Goal: Task Accomplishment & Management: Manage account settings

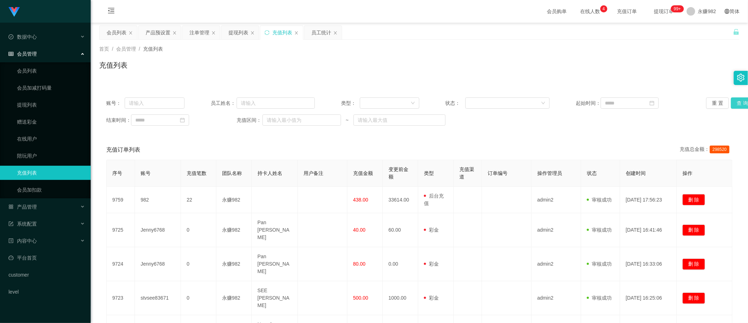
click at [731, 105] on button "查 询" at bounding box center [742, 102] width 23 height 11
click at [321, 38] on div "员工统计" at bounding box center [321, 32] width 20 height 13
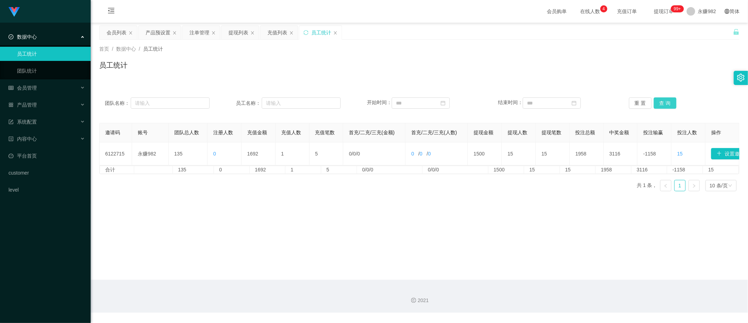
click at [661, 102] on button "查 询" at bounding box center [664, 102] width 23 height 11
click at [241, 34] on div "提现列表" at bounding box center [238, 32] width 20 height 13
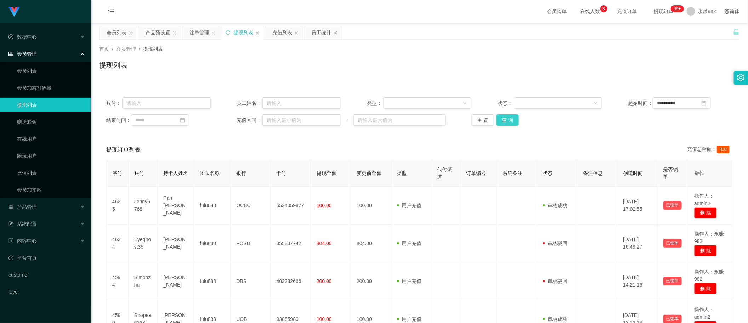
click at [508, 121] on button "查 询" at bounding box center [507, 119] width 23 height 11
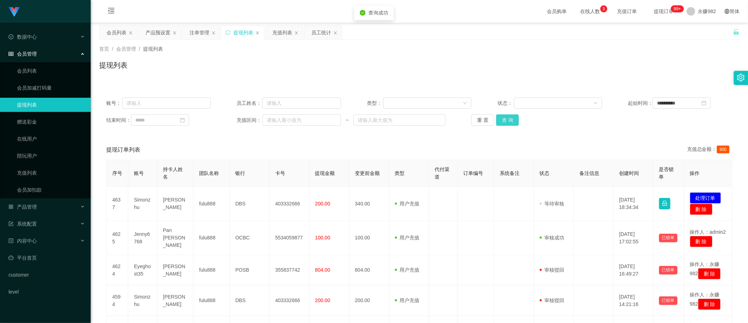
click at [508, 121] on button "查 询" at bounding box center [507, 119] width 23 height 11
click at [182, 102] on input "text" at bounding box center [166, 102] width 88 height 11
paste input "stvsee83671"
click at [514, 124] on button "查 询" at bounding box center [507, 119] width 23 height 11
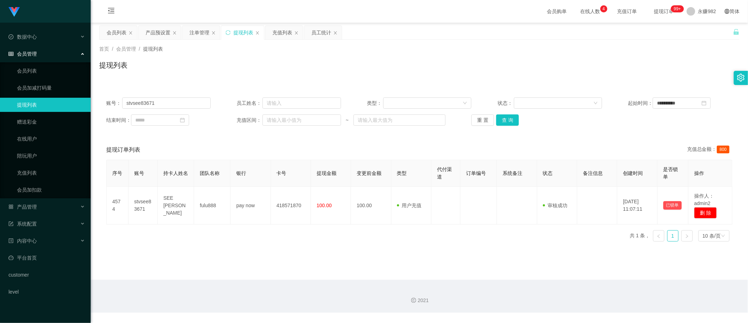
click at [738, 224] on main "**********" at bounding box center [419, 151] width 657 height 257
click at [158, 102] on input "stvsee83671" at bounding box center [166, 102] width 88 height 11
paste input "2e0q4z953b"
type input "2e0q4z953b"
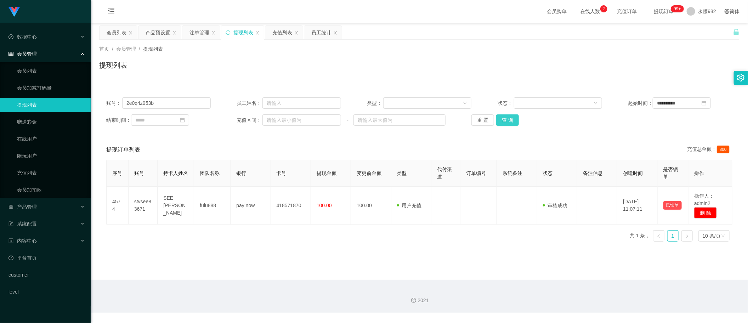
click at [513, 124] on button "查 询" at bounding box center [507, 119] width 23 height 11
click at [512, 122] on button "查 询" at bounding box center [507, 119] width 23 height 11
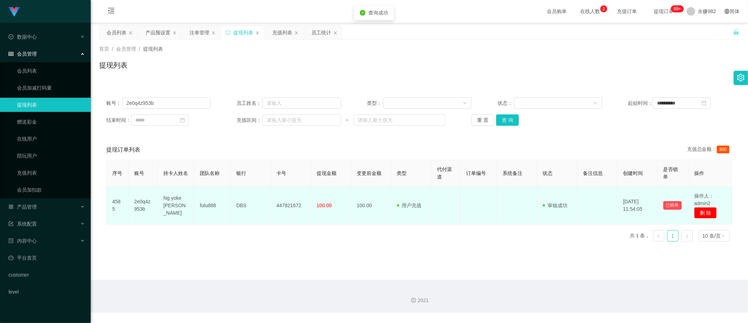
click at [178, 203] on td "Ng yoke [PERSON_NAME]" at bounding box center [176, 206] width 36 height 38
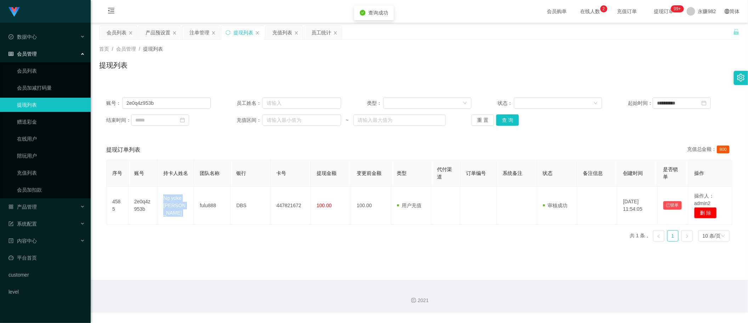
copy td "Ng yoke [PERSON_NAME]"
click at [425, 144] on div "提现订单列表 充值总金额： 800" at bounding box center [419, 150] width 626 height 20
click at [503, 120] on button "查 询" at bounding box center [507, 119] width 23 height 11
click at [166, 102] on input "2e0q4z953b" at bounding box center [166, 102] width 88 height 11
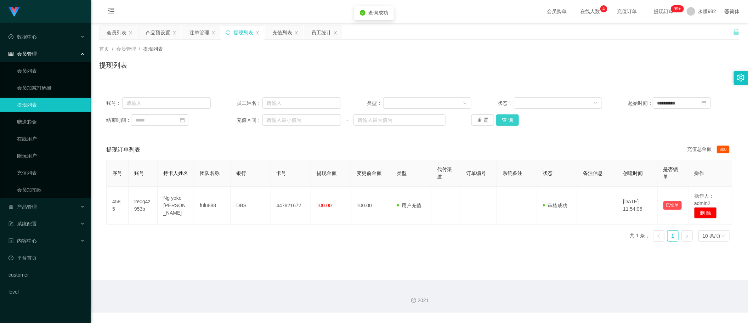
click at [503, 121] on button "查 询" at bounding box center [507, 119] width 23 height 11
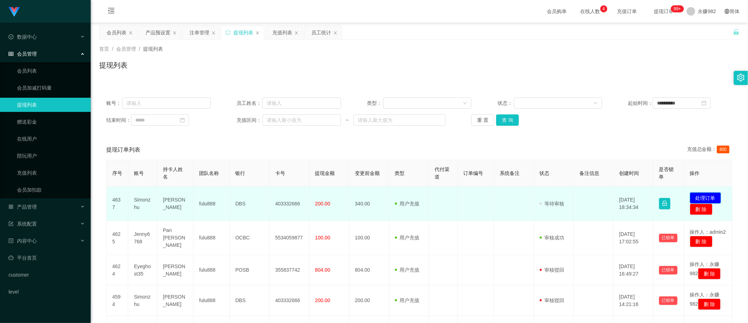
click at [701, 198] on button "处理订单" at bounding box center [705, 197] width 31 height 11
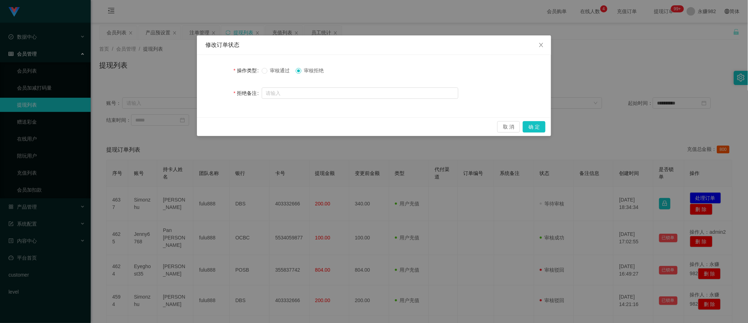
click at [427, 210] on div "修改订单状态 操作类型 审核通过 审核拒绝 拒绝备注 取 消 确 定" at bounding box center [374, 161] width 748 height 323
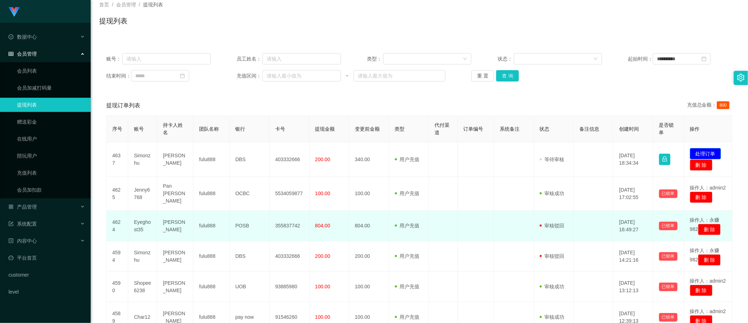
scroll to position [243, 0]
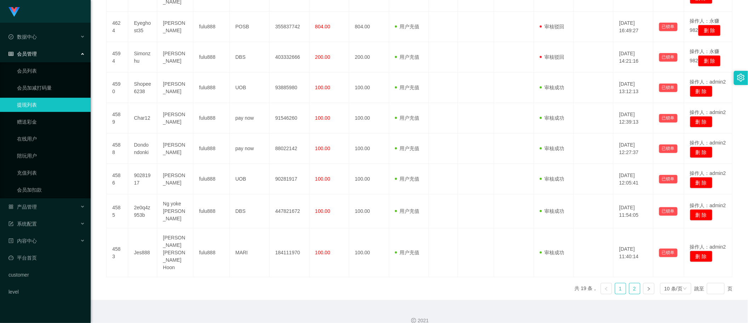
click at [633, 283] on link "2" at bounding box center [634, 288] width 11 height 11
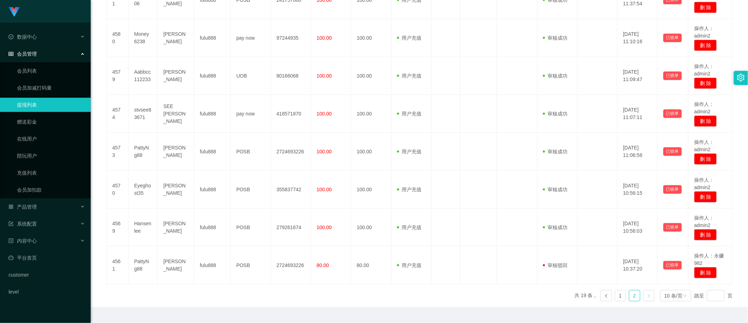
click at [645, 299] on link at bounding box center [648, 295] width 11 height 11
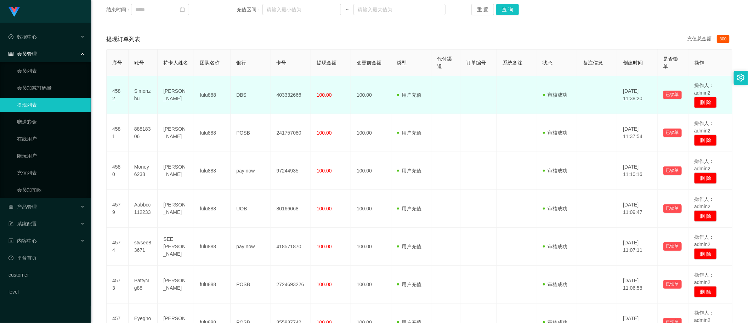
scroll to position [0, 0]
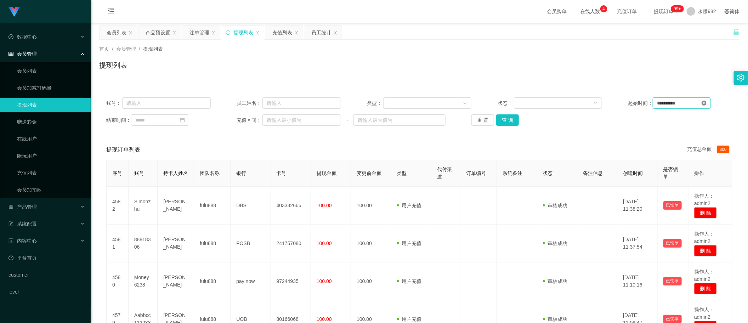
click at [705, 104] on icon "图标: close-circle" at bounding box center [703, 103] width 5 height 5
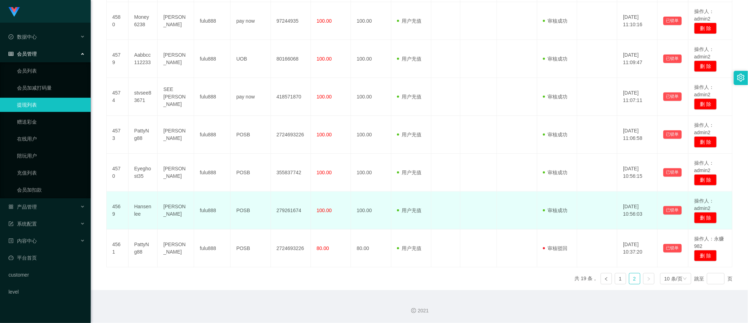
scroll to position [40, 0]
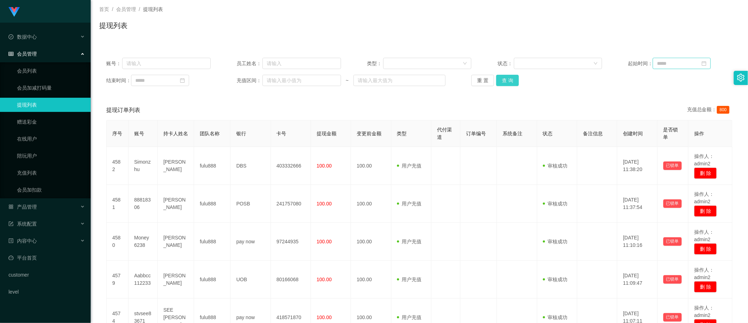
click at [511, 76] on button "查 询" at bounding box center [507, 80] width 23 height 11
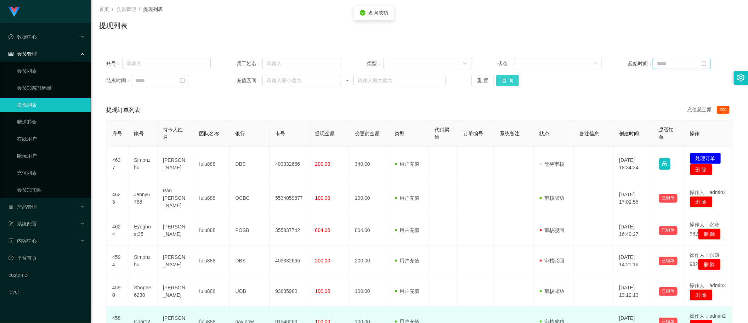
scroll to position [243, 0]
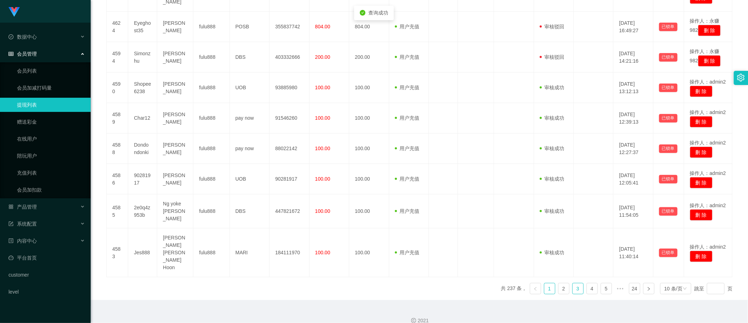
click at [572, 283] on link "3" at bounding box center [577, 288] width 11 height 11
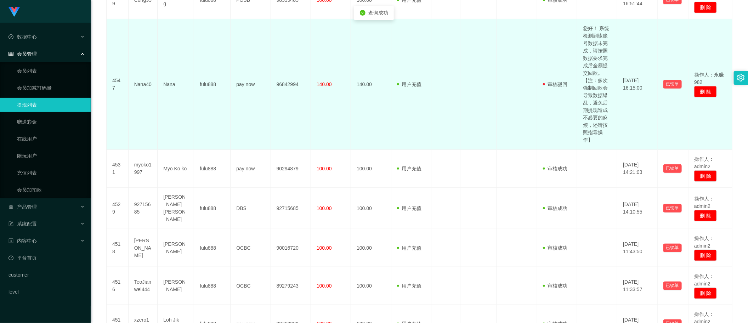
click at [594, 119] on td "您好！ 系统检测到该账号数据未完成，请按照数据要求完成后全额提交回款。【注：多次强制回款会导致数据错乱，避免后期提现造成不必要的麻烦，还请按照指导操作】" at bounding box center [597, 84] width 40 height 131
copy td "您好！ 系统检测到该账号数据未完成，请按照数据要求完成后全额提交回款。【注：多次强制回款会导致数据错乱，避免后期提现造成不必要的麻烦，还请按照指导操作】"
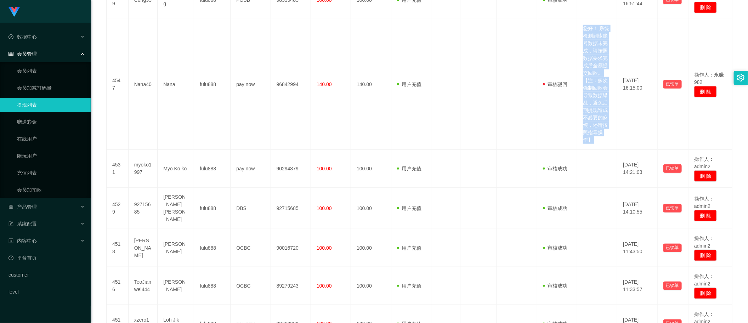
scroll to position [391, 0]
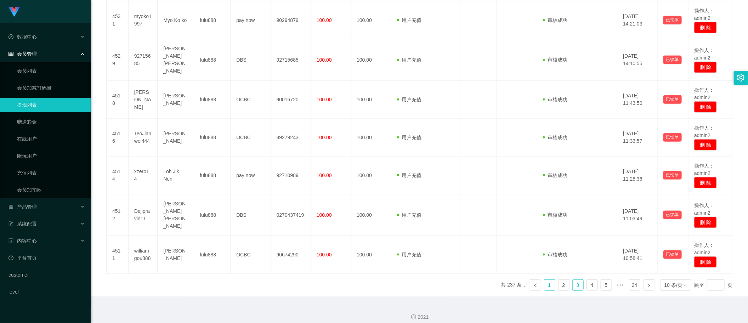
click at [544, 280] on link "1" at bounding box center [549, 285] width 11 height 11
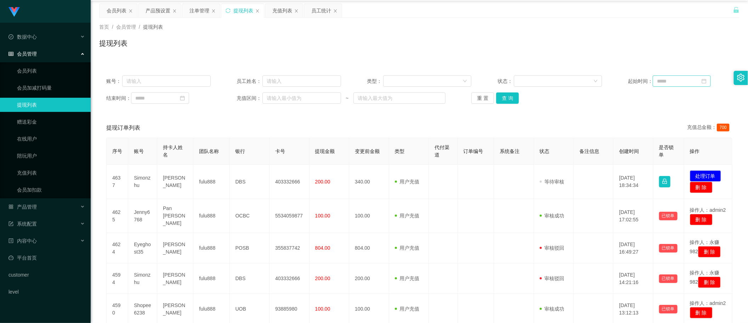
scroll to position [0, 0]
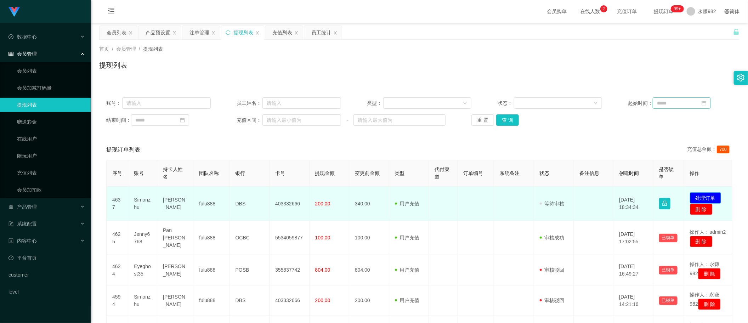
click at [700, 199] on button "处理订单" at bounding box center [705, 197] width 31 height 11
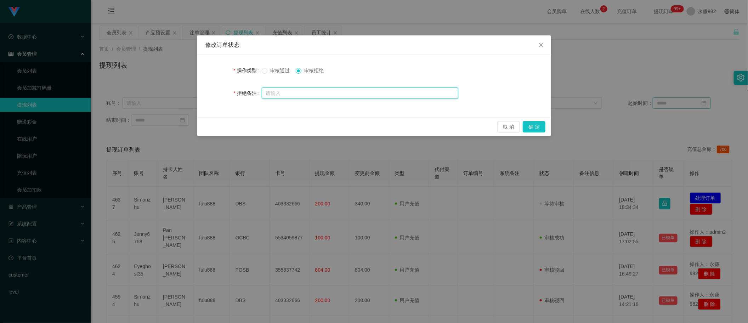
click at [379, 92] on input "text" at bounding box center [360, 92] width 196 height 11
paste input "您好！ 系统检测到该账号数据未完成，请按照数据要求完成后全额提交回款。【注：多次强制回款会导致数据错乱，避免后期提现造成不必要的麻烦，还请按照指导操作】"
type input "您好！ 系统检测到该账号数据未完成，请按照数据要求完成后全额提交回款。【注：多次强制回款会导致数据错乱，避免后期提现造成不必要的麻烦，还请按照指导操作】"
click at [527, 121] on button "确 定" at bounding box center [533, 126] width 23 height 11
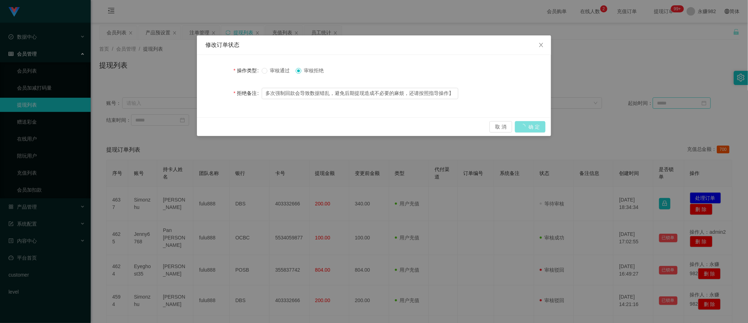
scroll to position [0, 0]
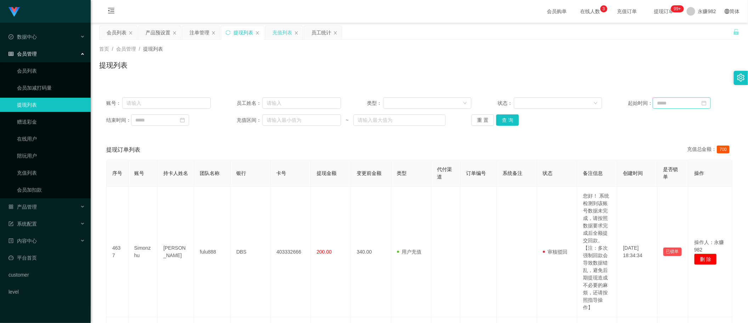
click at [270, 31] on div "充值列表" at bounding box center [284, 32] width 38 height 13
click at [281, 36] on div "充值列表" at bounding box center [282, 32] width 20 height 13
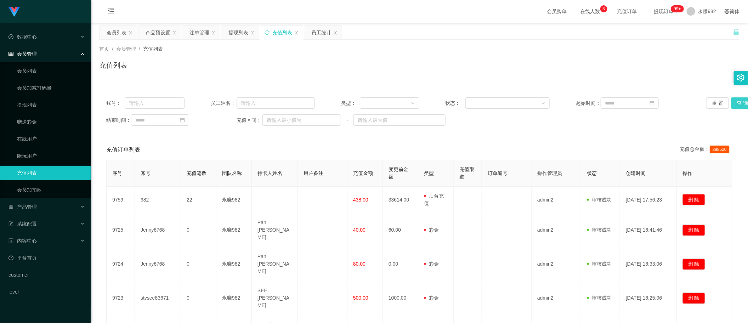
click at [731, 105] on button "查 询" at bounding box center [742, 102] width 23 height 11
click at [153, 108] on input "text" at bounding box center [155, 102] width 60 height 11
type input "982"
click at [733, 98] on button "查 询" at bounding box center [742, 102] width 23 height 11
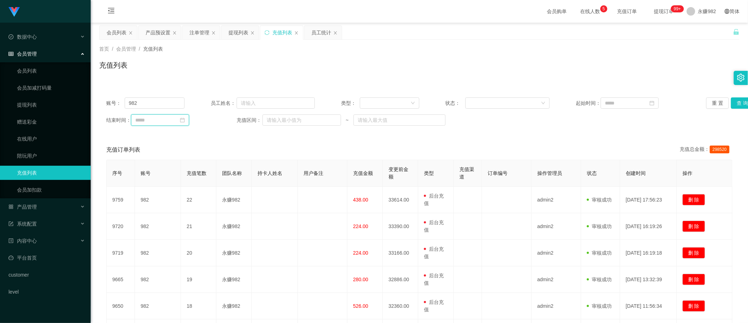
click at [168, 121] on input at bounding box center [160, 119] width 58 height 11
click at [180, 225] on link "今天" at bounding box center [180, 226] width 10 height 13
type input "**********"
click at [632, 105] on input at bounding box center [629, 102] width 58 height 11
click at [645, 206] on link "今天" at bounding box center [646, 209] width 10 height 13
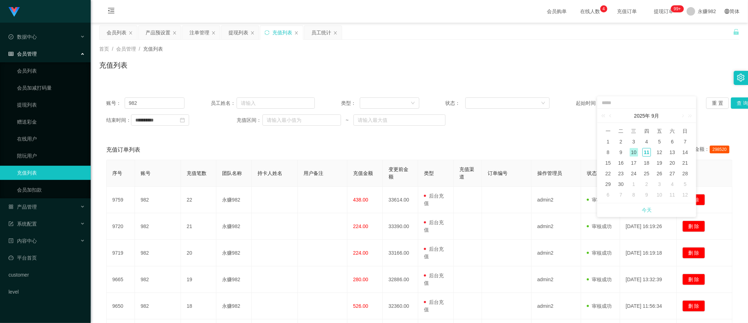
type input "**********"
click at [738, 101] on button "查 询" at bounding box center [742, 102] width 23 height 11
click at [320, 36] on div "员工统计" at bounding box center [321, 32] width 20 height 13
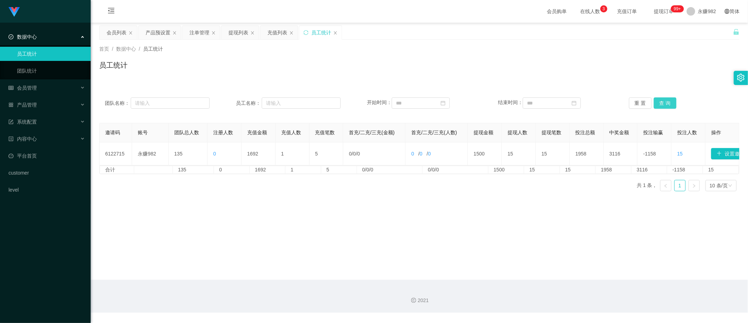
click at [666, 105] on button "查 询" at bounding box center [664, 102] width 23 height 11
click at [268, 29] on div "充值列表" at bounding box center [277, 32] width 20 height 13
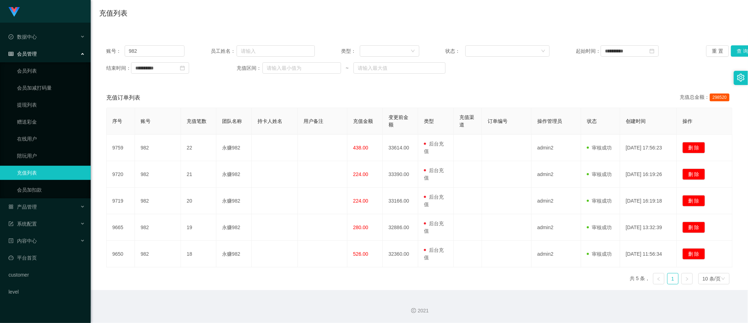
scroll to position [8, 0]
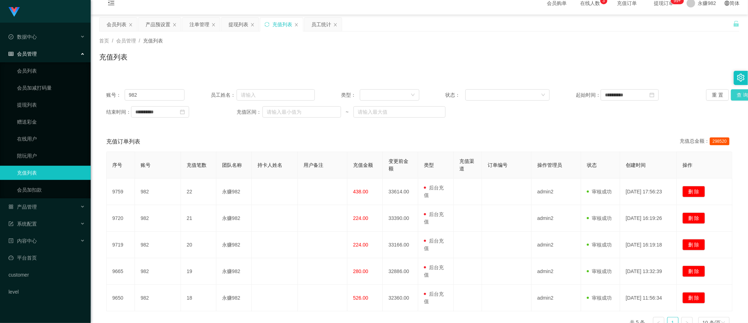
click at [731, 95] on button "查 询" at bounding box center [742, 94] width 23 height 11
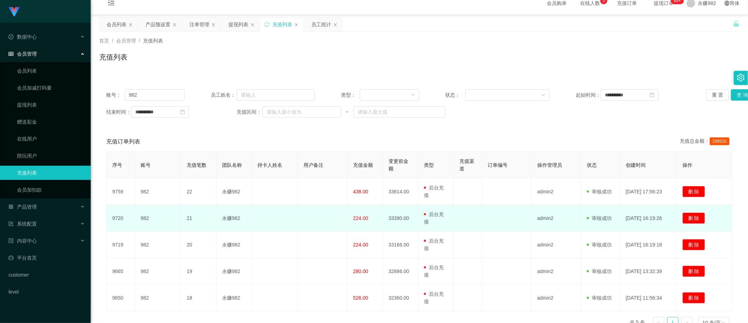
click at [464, 216] on td at bounding box center [467, 218] width 28 height 27
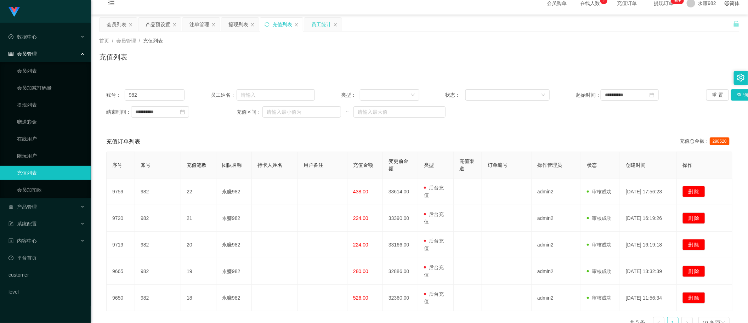
click at [314, 23] on div "员工统计" at bounding box center [321, 24] width 20 height 13
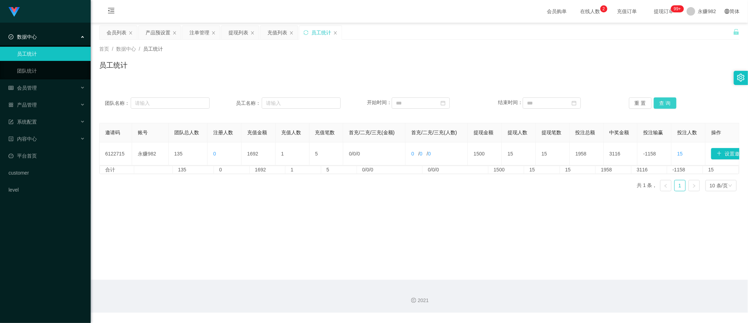
click at [659, 99] on button "查 询" at bounding box center [664, 102] width 23 height 11
click at [406, 62] on div "员工统计" at bounding box center [419, 68] width 640 height 16
click at [661, 101] on button "查 询" at bounding box center [664, 102] width 23 height 11
click at [657, 103] on button "查 询" at bounding box center [664, 102] width 23 height 11
click at [278, 32] on div "充值列表" at bounding box center [277, 32] width 20 height 13
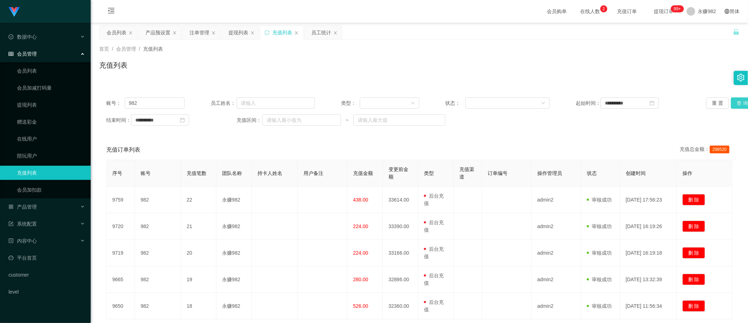
click at [740, 104] on button "查 询" at bounding box center [742, 102] width 23 height 11
click at [240, 31] on div "提现列表" at bounding box center [238, 32] width 20 height 13
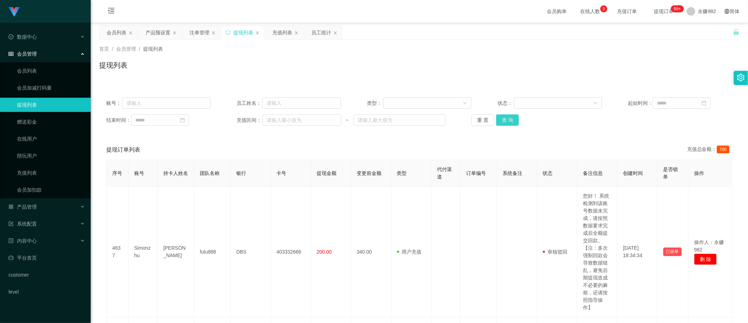
click at [503, 124] on button "查 询" at bounding box center [507, 119] width 23 height 11
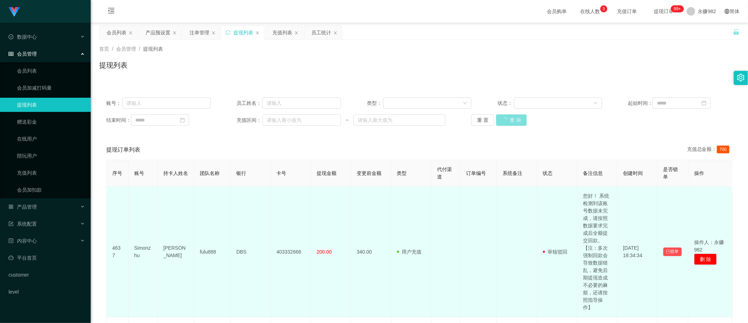
scroll to position [177, 0]
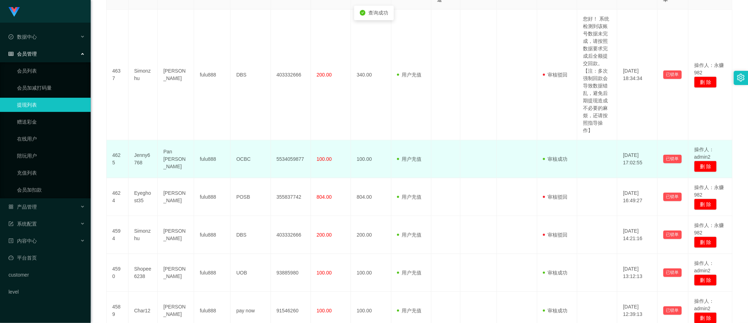
click at [247, 160] on td "OCBC" at bounding box center [250, 159] width 40 height 38
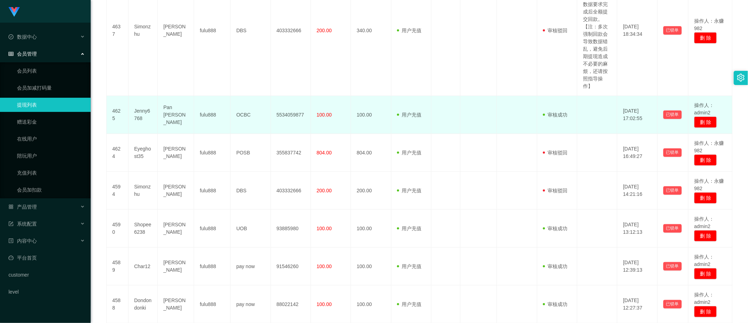
scroll to position [265, 0]
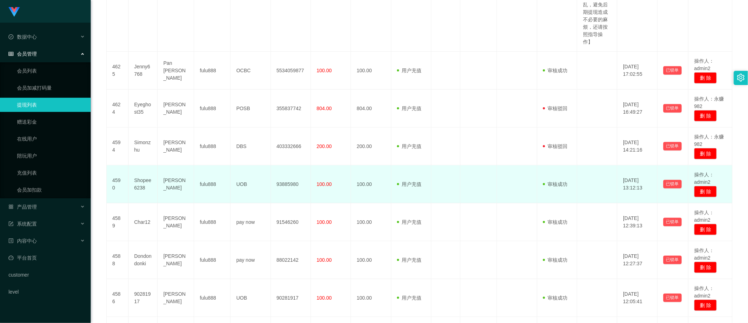
click at [248, 181] on td "UOB" at bounding box center [250, 184] width 40 height 38
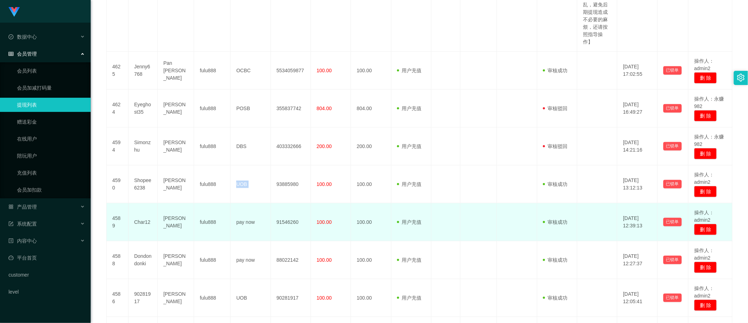
scroll to position [354, 0]
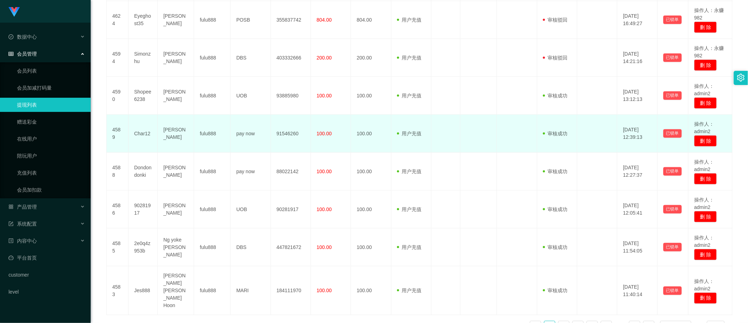
click at [248, 132] on td "pay now" at bounding box center [250, 134] width 40 height 38
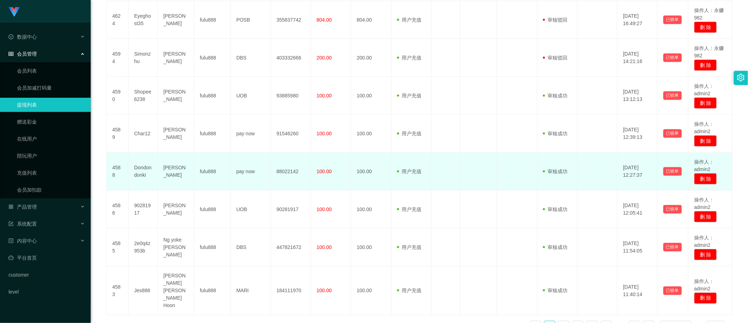
click at [246, 170] on td "pay now" at bounding box center [250, 172] width 40 height 38
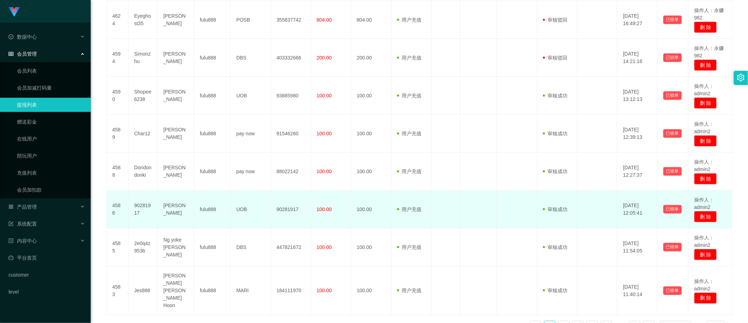
click at [240, 207] on td "UOB" at bounding box center [250, 209] width 40 height 38
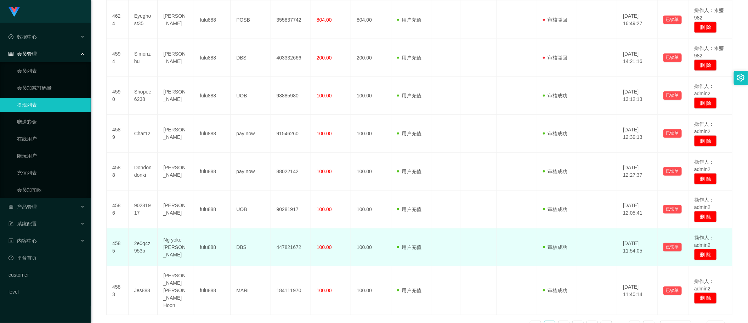
click at [235, 249] on td "DBS" at bounding box center [250, 247] width 40 height 38
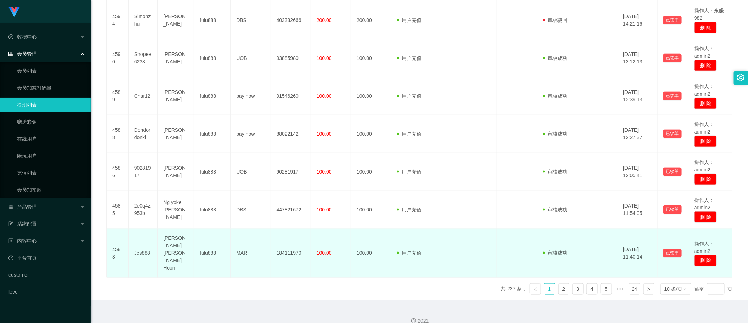
click at [239, 244] on td "MARI" at bounding box center [250, 253] width 40 height 49
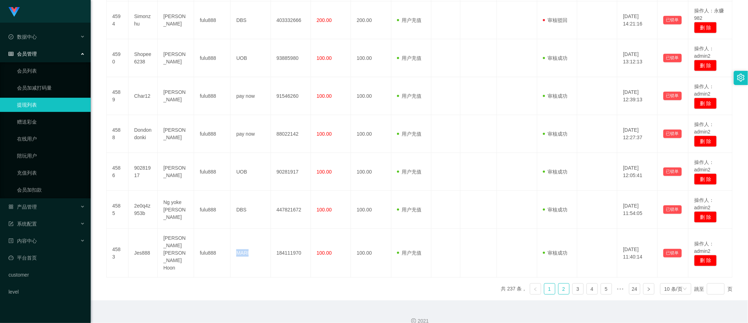
click at [558, 284] on link "2" at bounding box center [563, 289] width 11 height 11
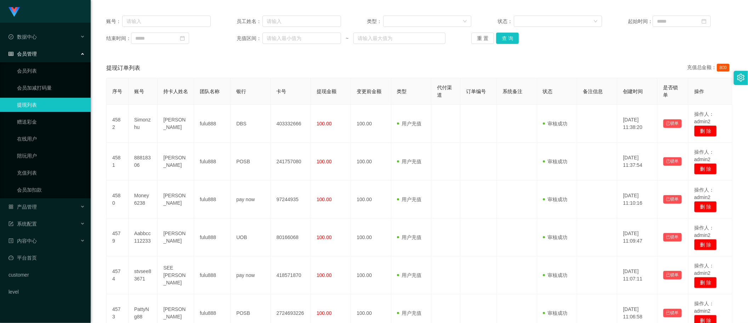
scroll to position [38, 0]
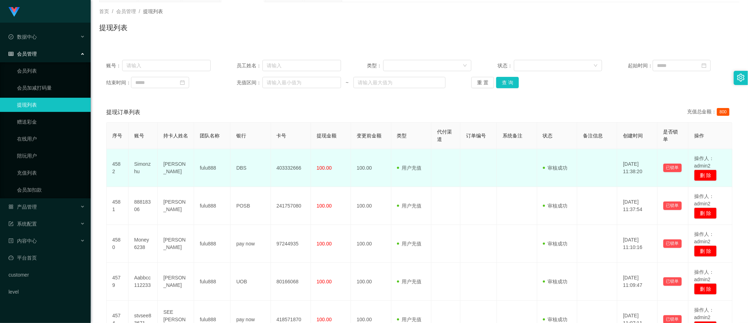
click at [239, 167] on td "DBS" at bounding box center [250, 168] width 40 height 38
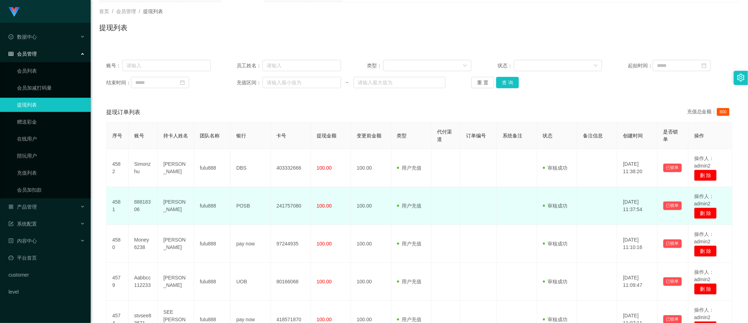
click at [245, 209] on td "POSB" at bounding box center [250, 206] width 40 height 38
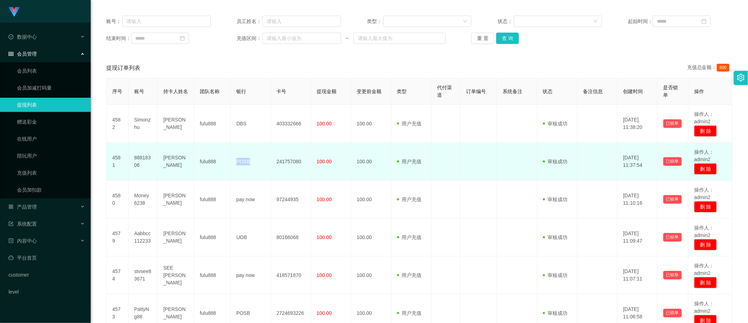
scroll to position [126, 0]
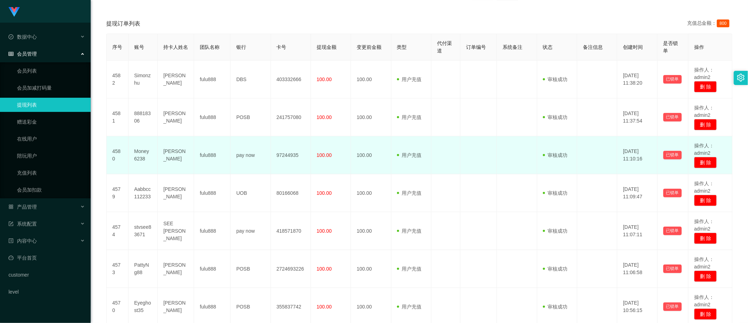
click at [245, 158] on td "pay now" at bounding box center [250, 155] width 40 height 38
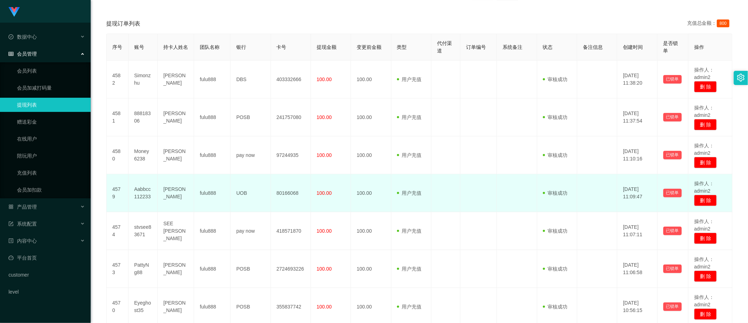
click at [238, 194] on td "UOB" at bounding box center [250, 193] width 40 height 38
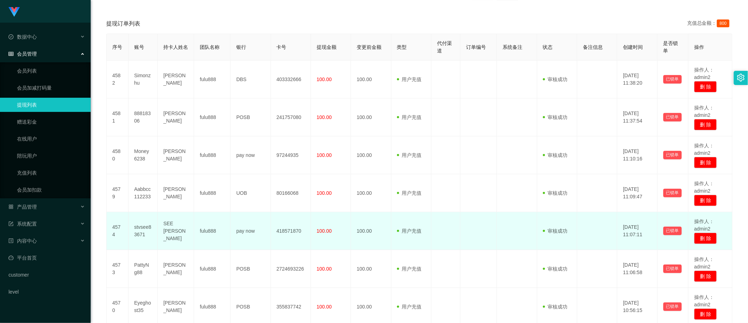
click at [239, 230] on td "pay now" at bounding box center [250, 231] width 40 height 38
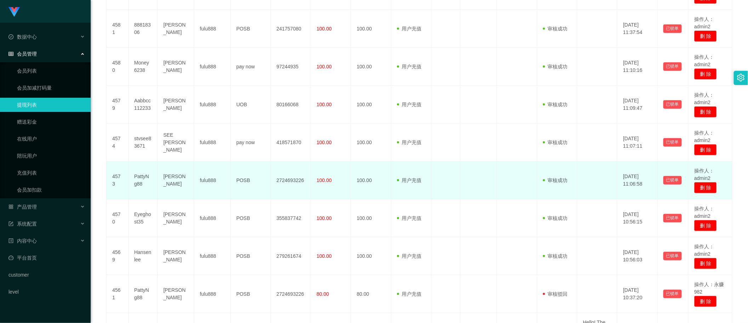
click at [241, 179] on td "POSB" at bounding box center [250, 180] width 40 height 38
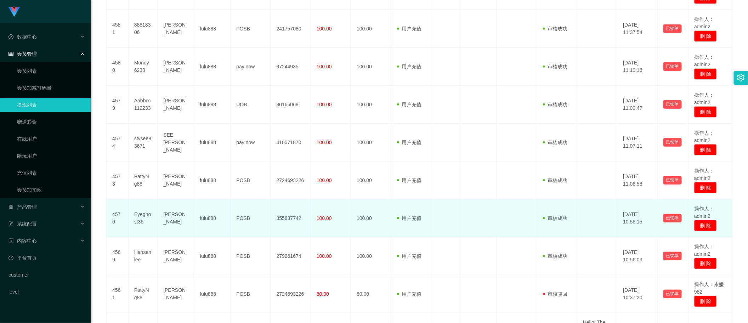
click at [241, 218] on td "POSB" at bounding box center [250, 218] width 40 height 38
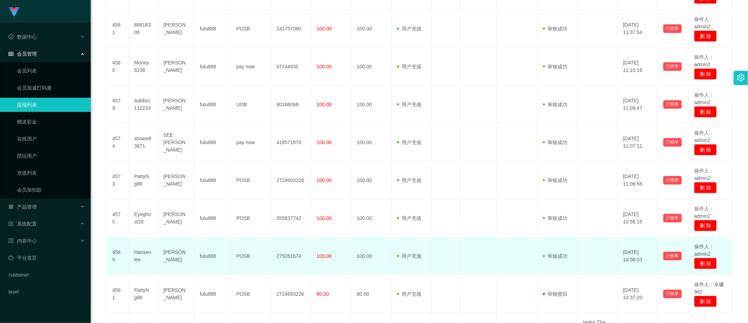
click at [244, 253] on td "POSB" at bounding box center [250, 256] width 40 height 38
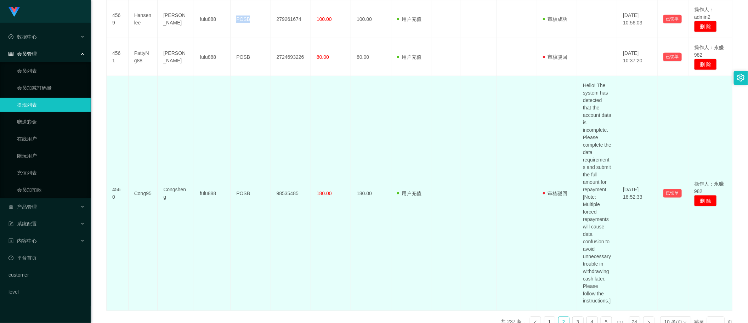
scroll to position [496, 0]
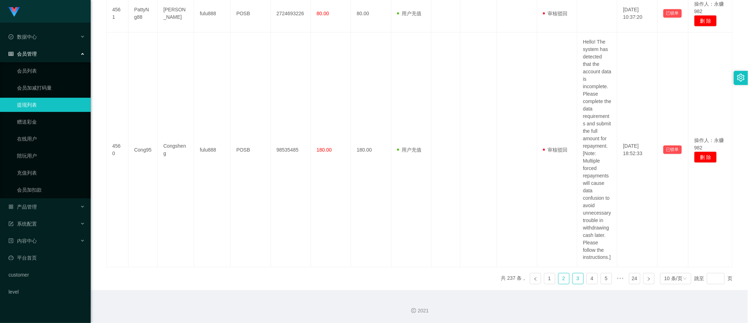
click at [572, 277] on link "3" at bounding box center [577, 278] width 11 height 11
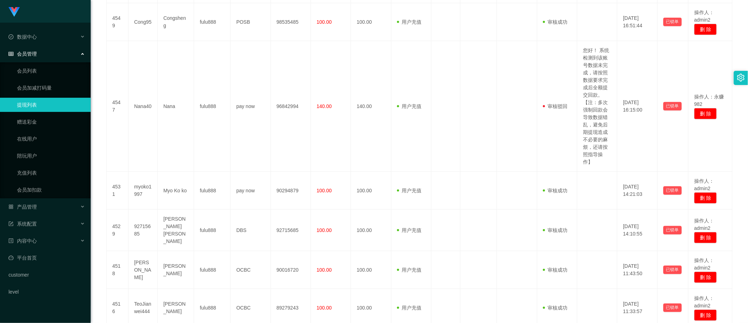
scroll to position [391, 0]
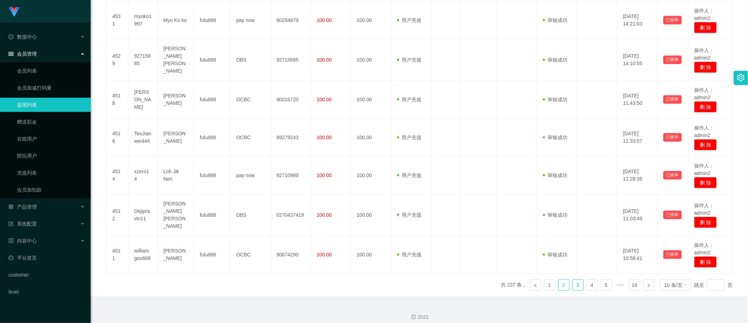
click at [558, 280] on link "2" at bounding box center [563, 285] width 11 height 11
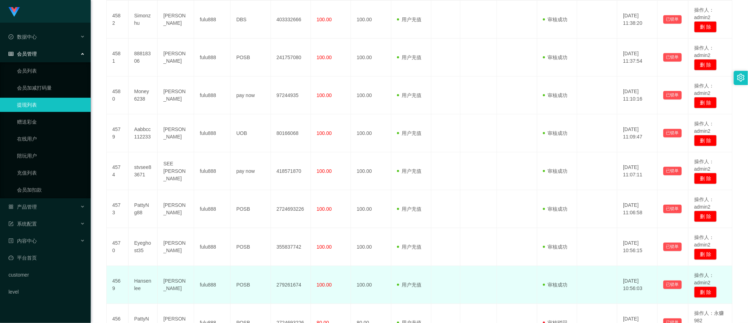
scroll to position [274, 0]
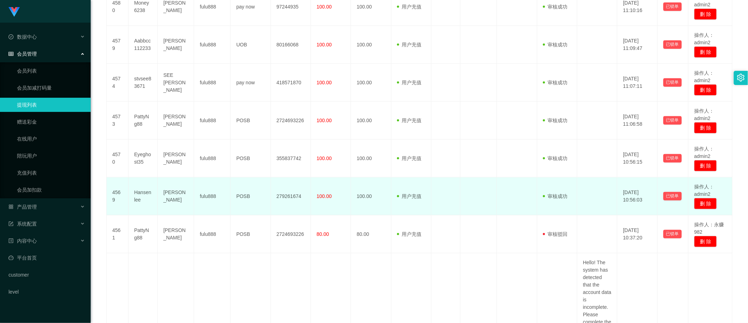
click at [555, 197] on span "审核成功" at bounding box center [555, 196] width 25 height 6
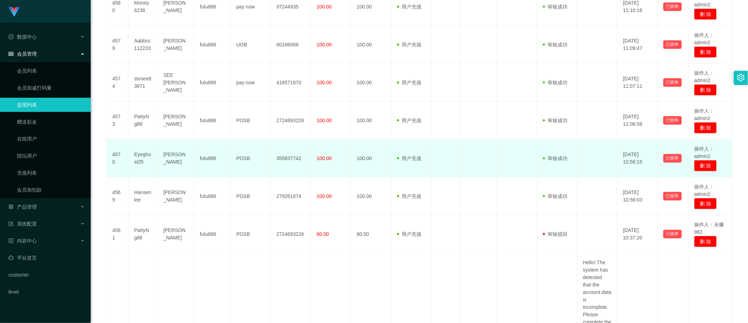
click at [551, 156] on span "审核成功" at bounding box center [555, 158] width 25 height 6
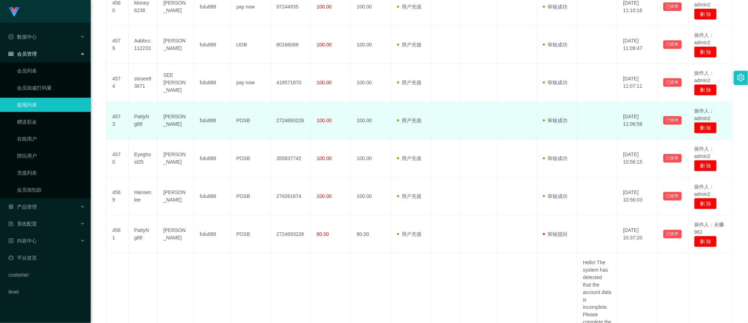
click at [553, 123] on span "审核成功" at bounding box center [555, 121] width 25 height 6
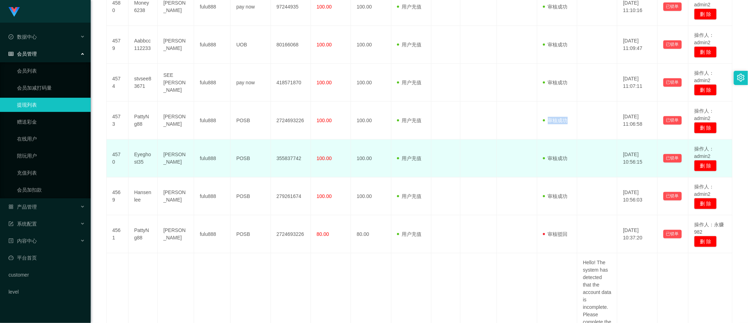
scroll to position [186, 0]
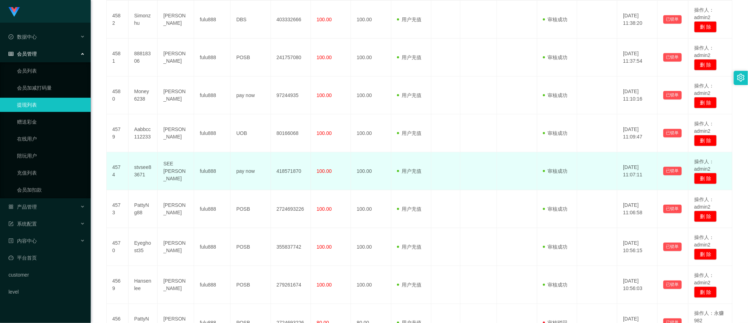
click at [552, 170] on span "审核成功" at bounding box center [555, 171] width 25 height 6
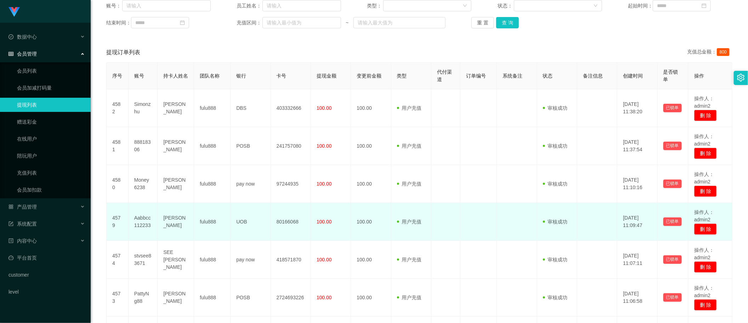
click at [552, 222] on span "审核成功" at bounding box center [555, 222] width 25 height 6
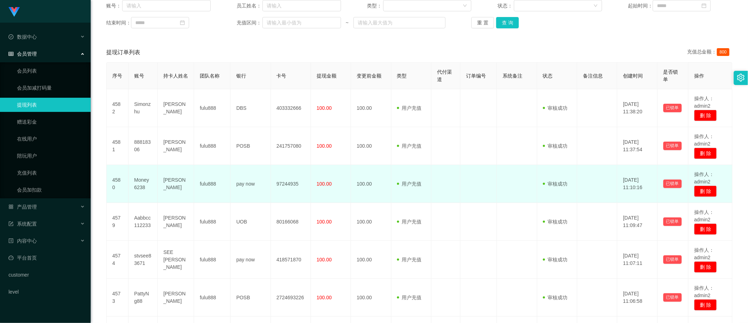
click at [555, 181] on span "审核成功" at bounding box center [555, 184] width 25 height 6
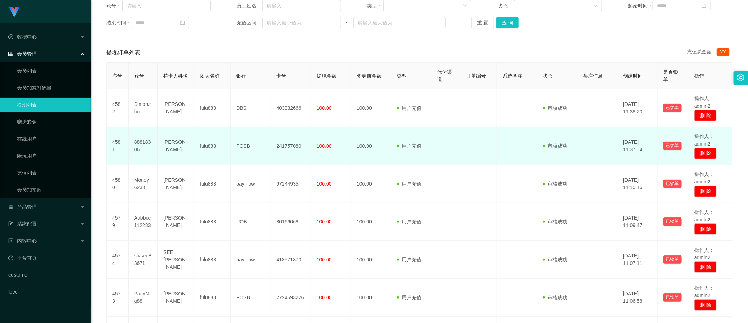
click at [551, 146] on span "审核成功" at bounding box center [555, 146] width 25 height 6
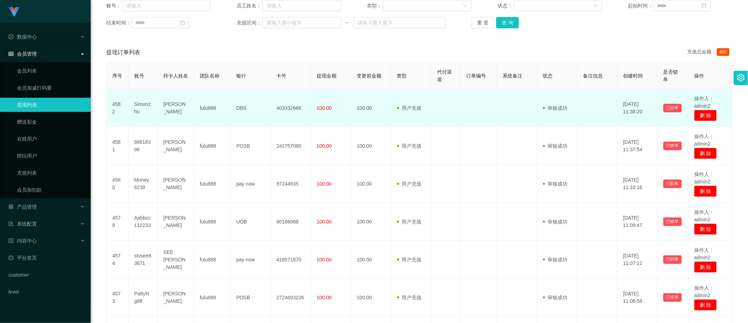
click at [556, 110] on span "审核成功" at bounding box center [555, 108] width 25 height 6
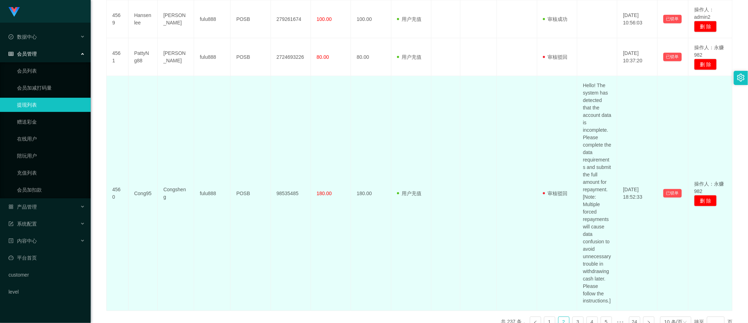
scroll to position [496, 0]
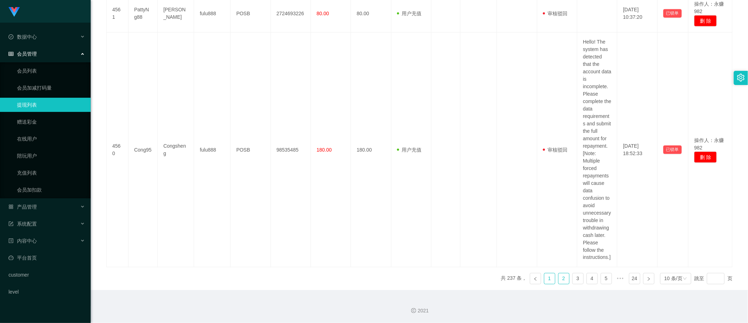
click at [544, 280] on link "1" at bounding box center [549, 278] width 11 height 11
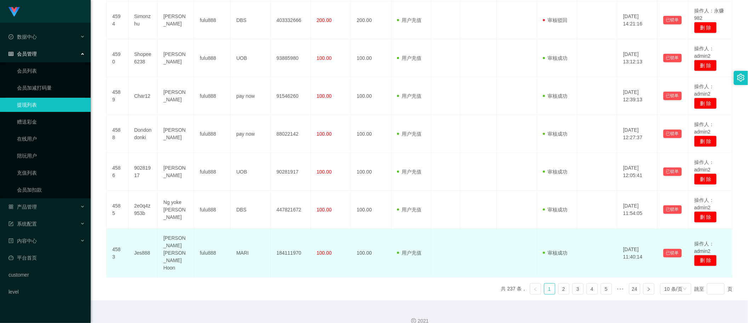
click at [551, 250] on span "审核成功" at bounding box center [555, 253] width 25 height 6
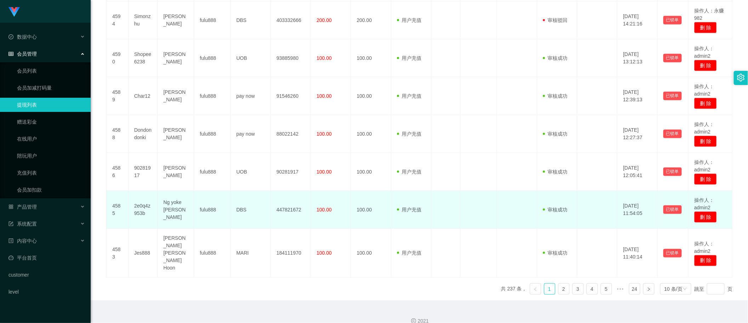
click at [554, 210] on span "审核成功" at bounding box center [555, 210] width 25 height 6
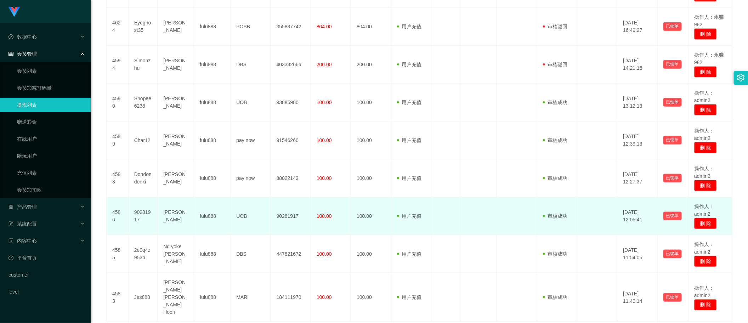
click at [553, 215] on span "审核成功" at bounding box center [555, 216] width 25 height 6
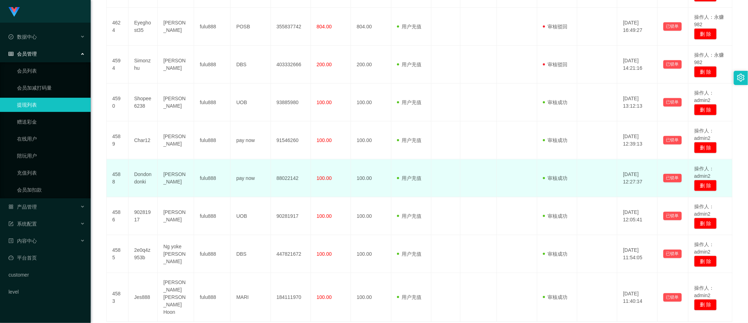
click at [559, 181] on span "审核成功" at bounding box center [555, 178] width 25 height 6
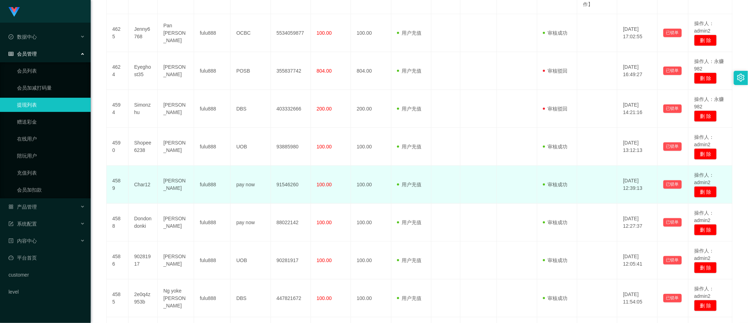
click at [556, 186] on span "审核成功" at bounding box center [555, 185] width 25 height 6
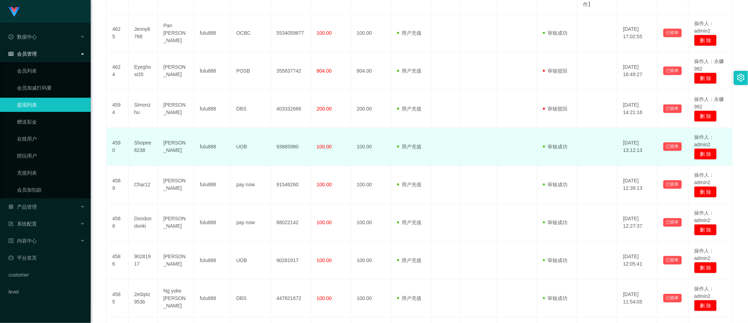
click at [553, 145] on span "审核成功" at bounding box center [555, 147] width 25 height 6
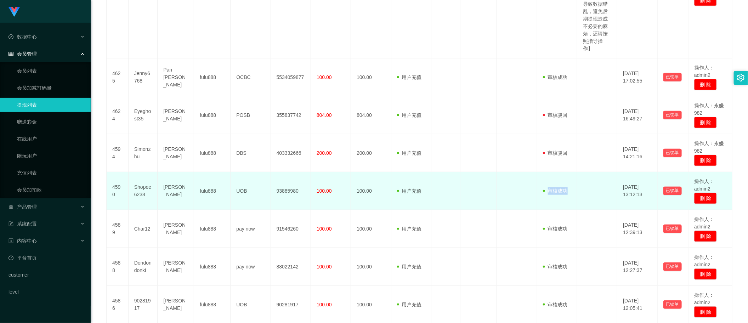
scroll to position [215, 0]
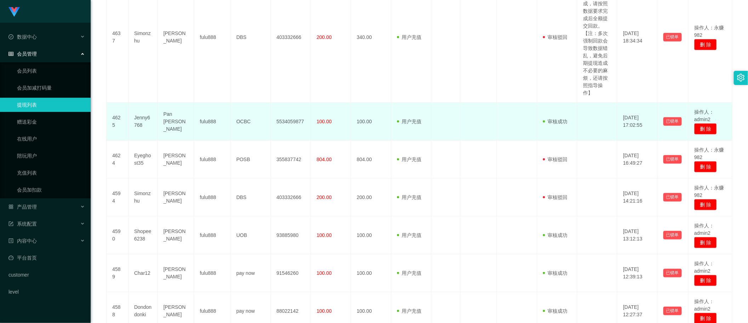
click at [554, 121] on span "审核成功" at bounding box center [555, 122] width 25 height 6
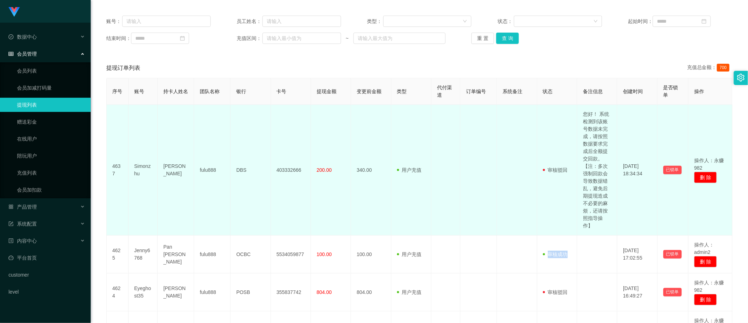
scroll to position [0, 0]
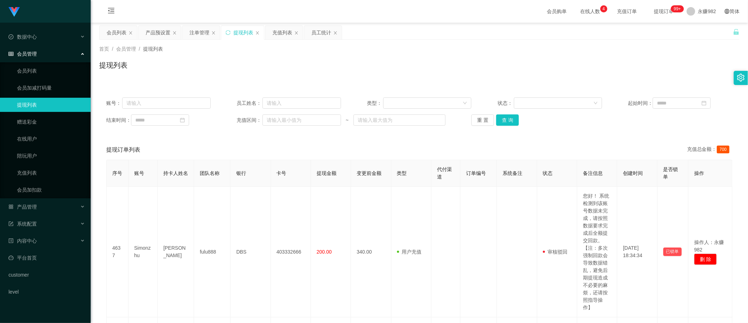
click at [404, 68] on div "提现列表" at bounding box center [419, 68] width 640 height 16
click at [509, 119] on button "查 询" at bounding box center [507, 119] width 23 height 11
click at [504, 124] on button "查 询" at bounding box center [507, 119] width 23 height 11
click at [365, 60] on div "提现列表" at bounding box center [419, 68] width 640 height 16
click at [500, 120] on button "查 询" at bounding box center [507, 119] width 23 height 11
